Goal: Information Seeking & Learning: Check status

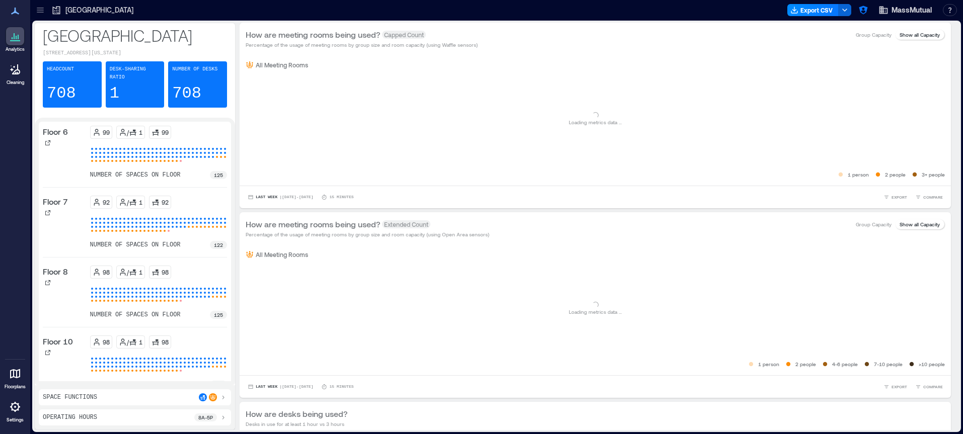
click at [63, 138] on p "Floor 6" at bounding box center [55, 132] width 25 height 12
click at [18, 39] on icon at bounding box center [18, 37] width 1 height 5
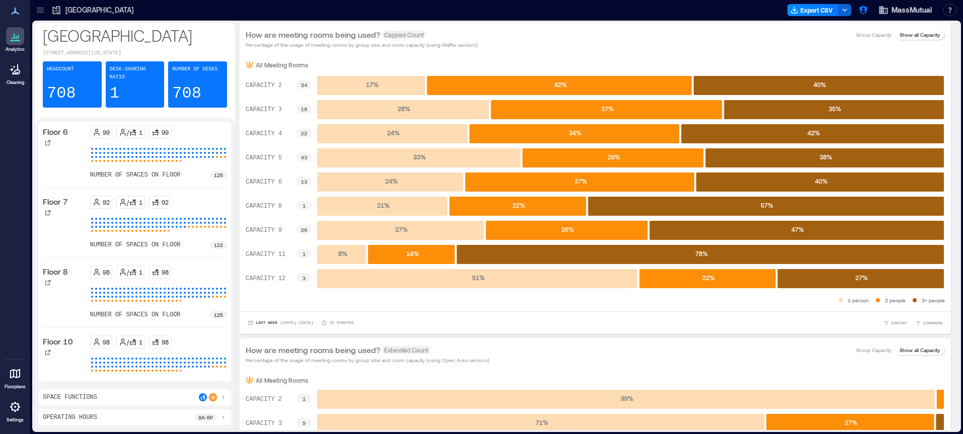
click at [13, 365] on div at bounding box center [15, 374] width 18 height 18
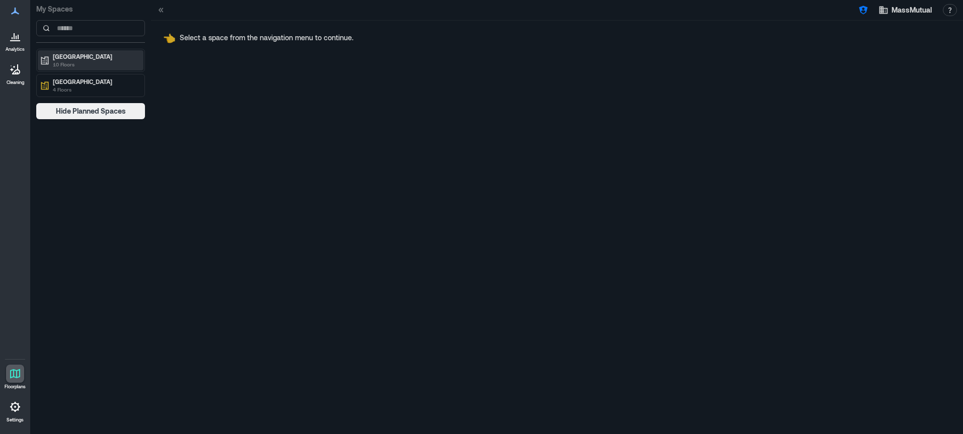
click at [74, 58] on p "[GEOGRAPHIC_DATA]" at bounding box center [95, 56] width 85 height 8
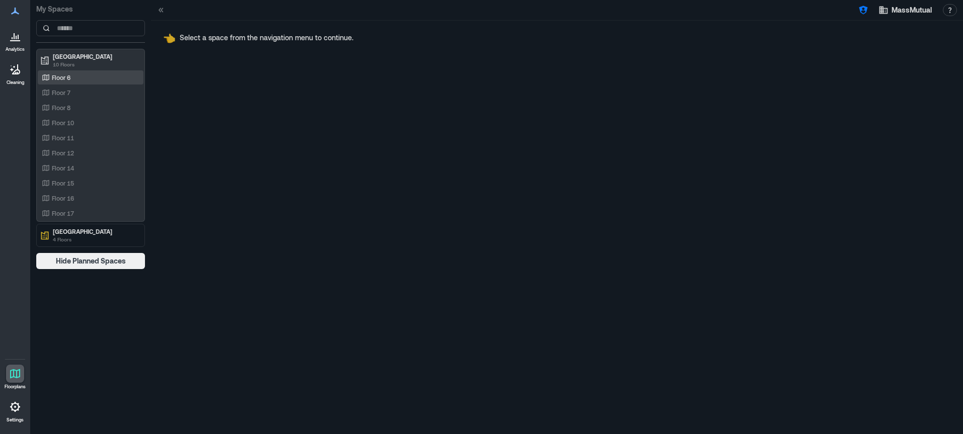
click at [87, 80] on div "Floor 6" at bounding box center [89, 77] width 98 height 10
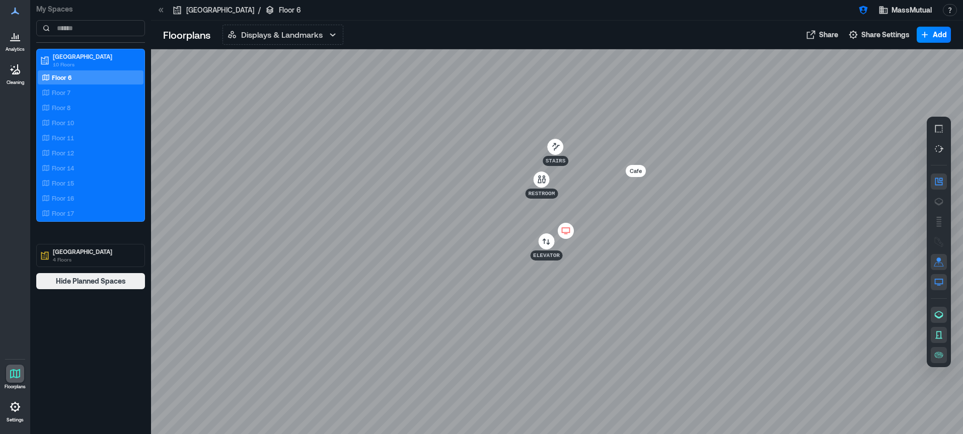
click at [21, 44] on div at bounding box center [15, 36] width 18 height 18
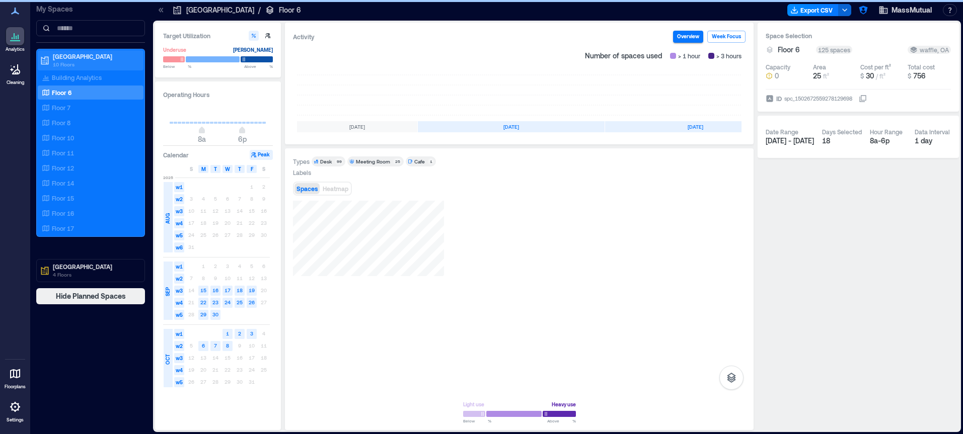
scroll to position [0, 99]
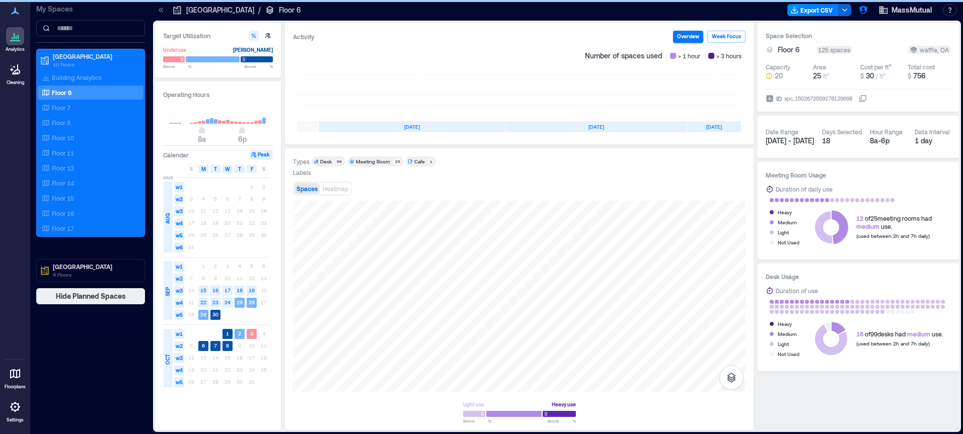
click at [62, 97] on div "Floor 6" at bounding box center [89, 93] width 98 height 10
